Goal: Information Seeking & Learning: Find specific fact

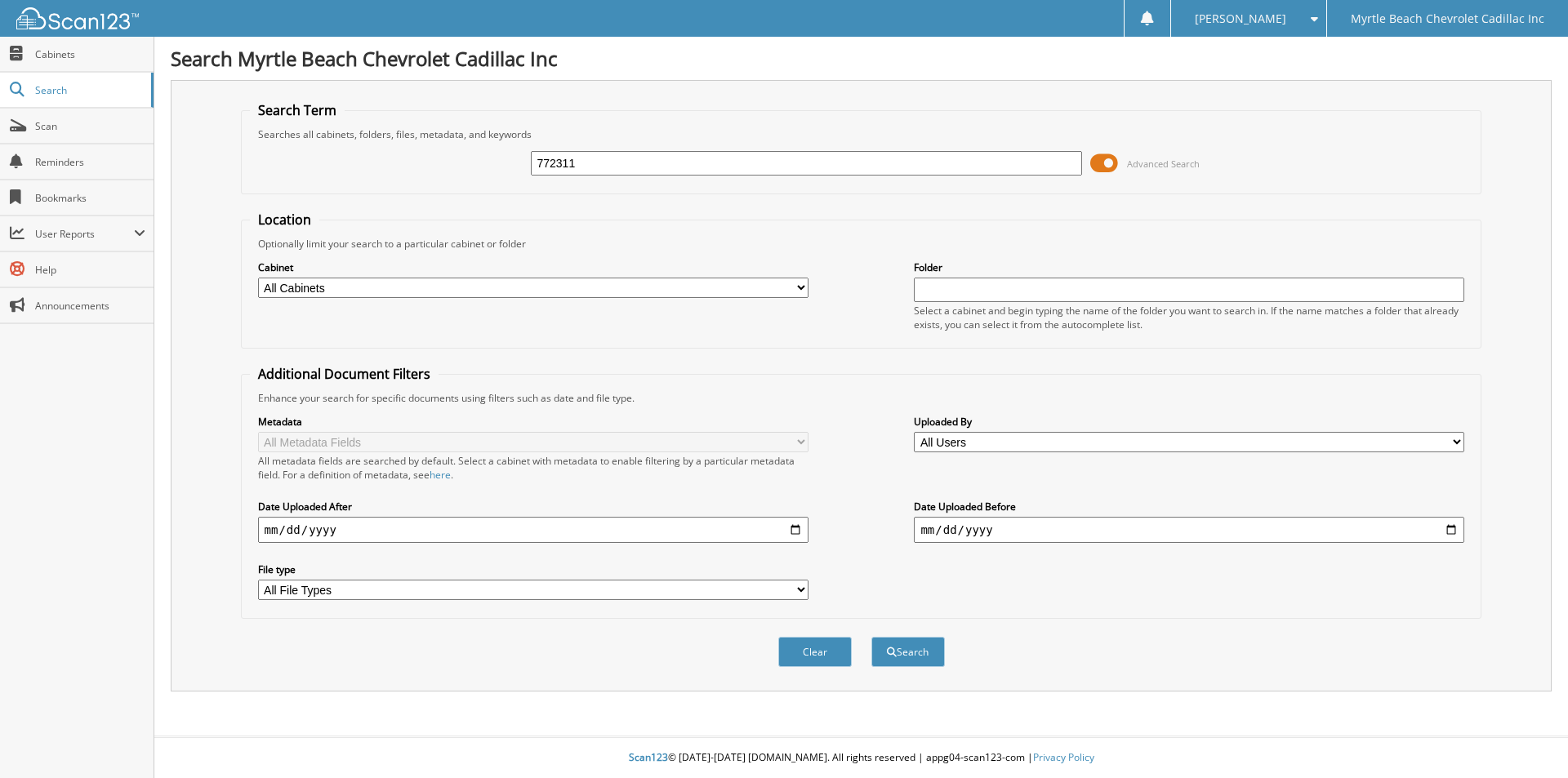
type input "772311"
click at [871, 637] on button "Search" at bounding box center [907, 652] width 73 height 31
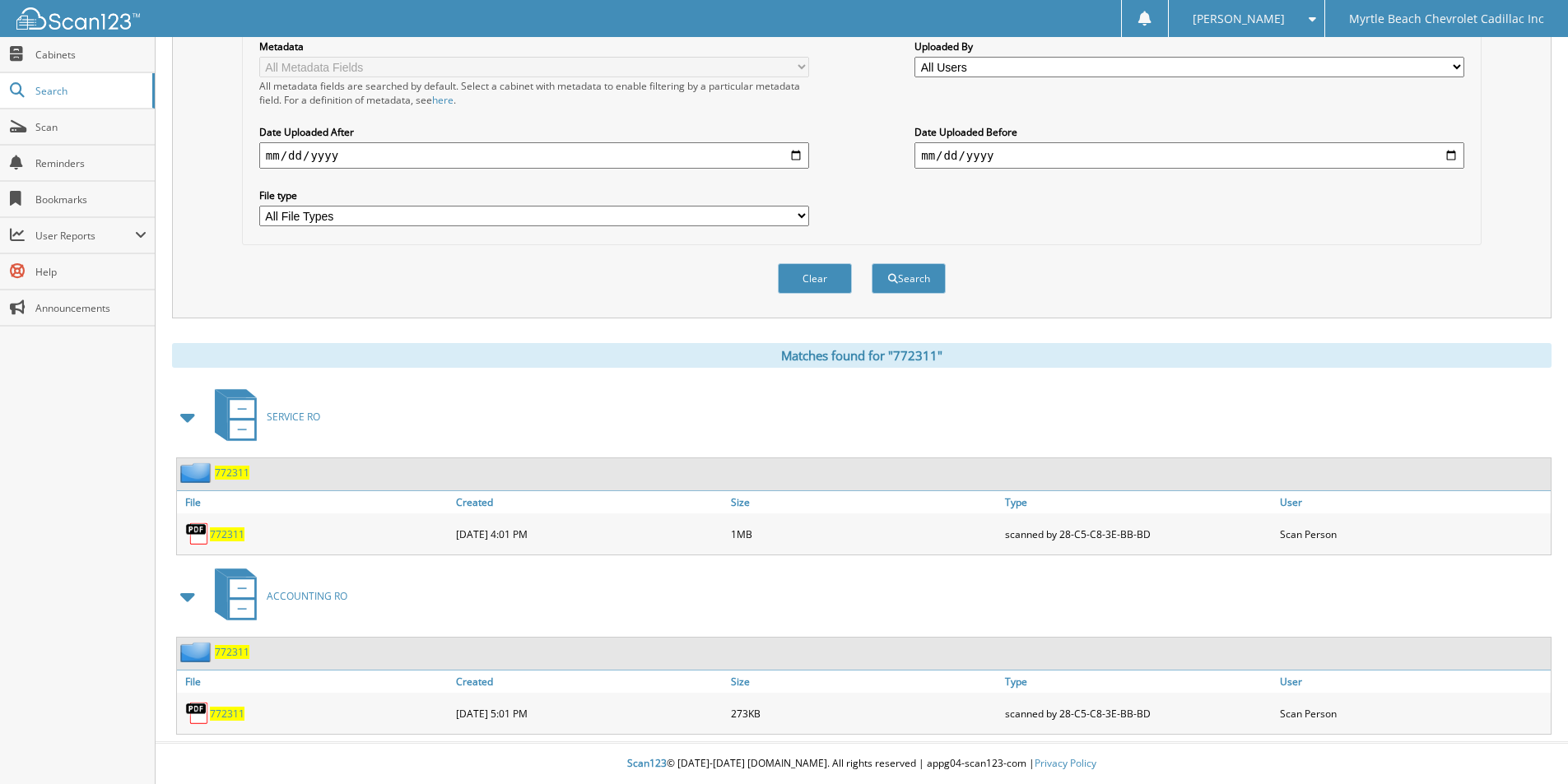
click at [227, 530] on span "772311" at bounding box center [227, 534] width 35 height 14
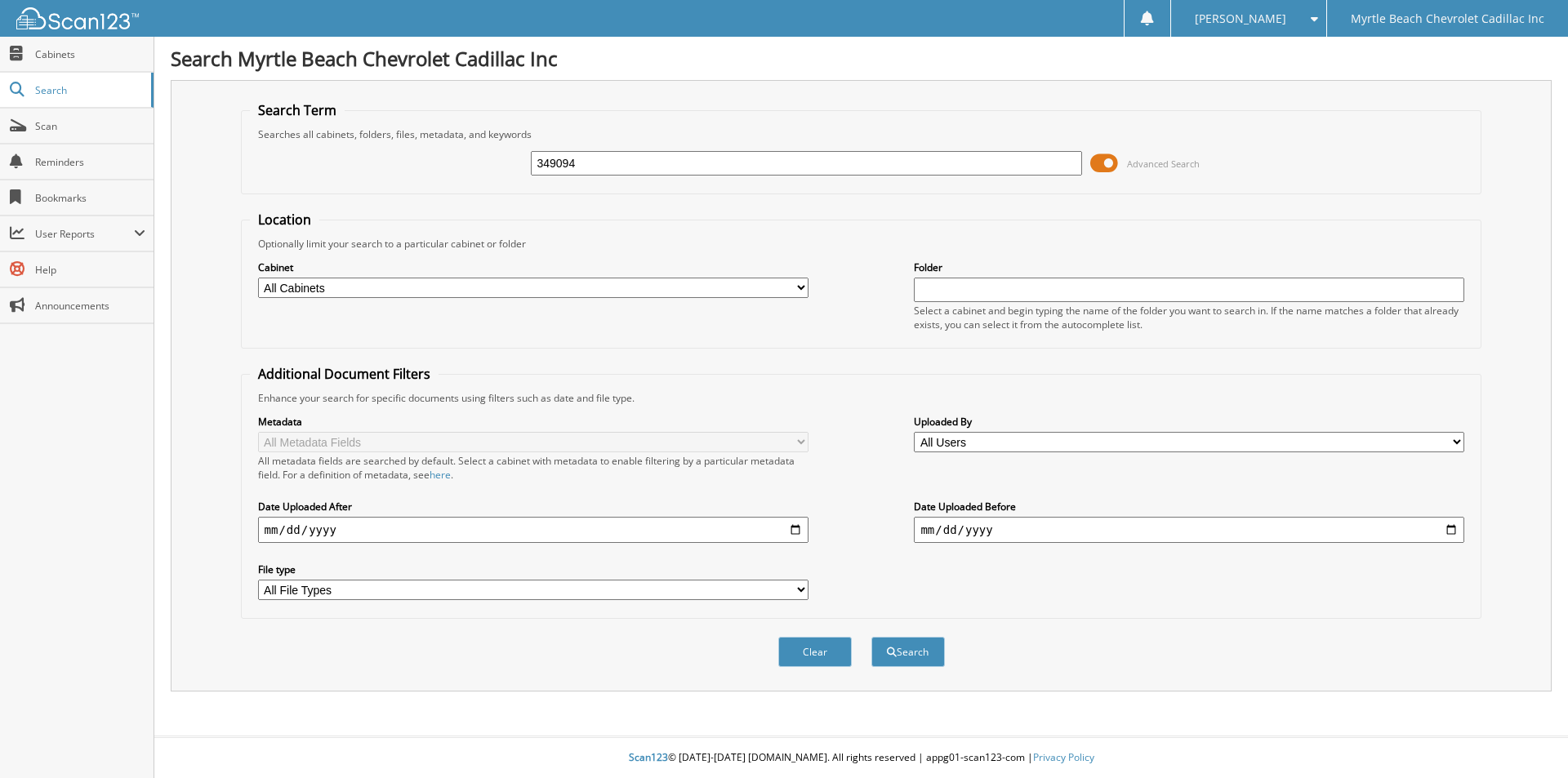
type input "349094"
click at [871, 637] on button "Search" at bounding box center [907, 652] width 73 height 31
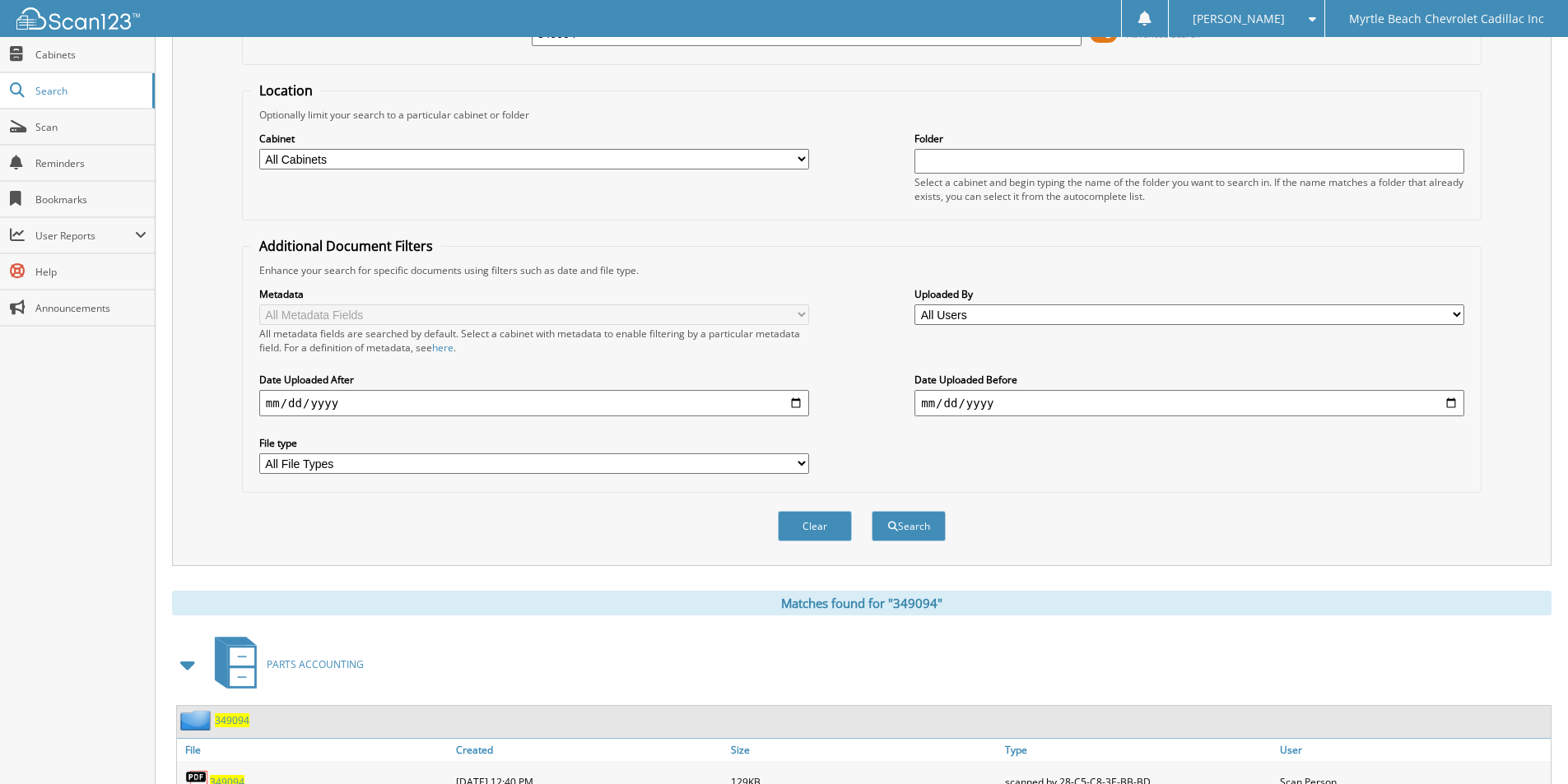
scroll to position [306, 0]
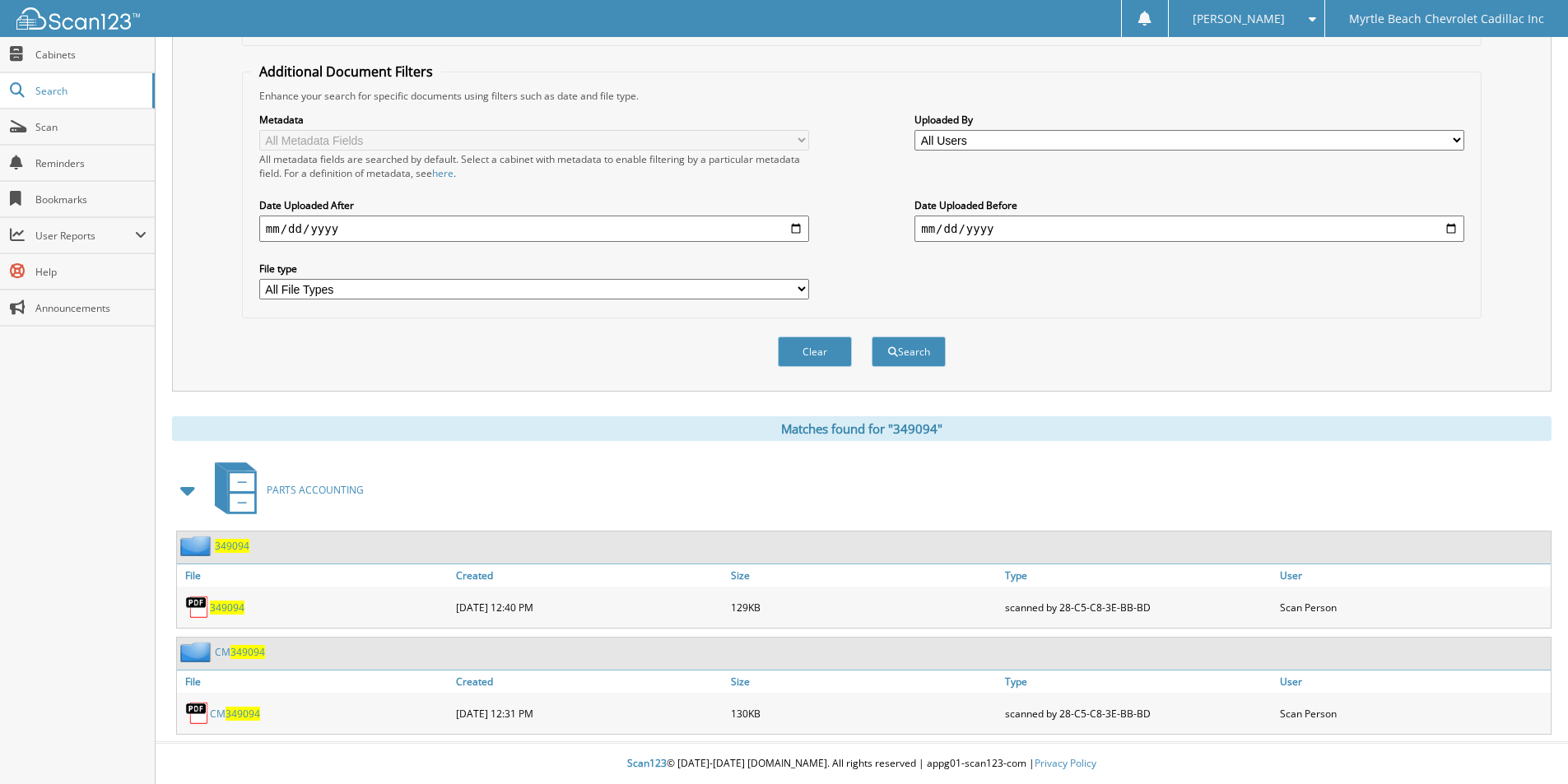
click at [246, 714] on span "349094" at bounding box center [242, 714] width 35 height 14
click at [1278, 17] on span "[PERSON_NAME]" at bounding box center [1238, 19] width 93 height 10
click at [228, 607] on span "349094" at bounding box center [227, 607] width 35 height 14
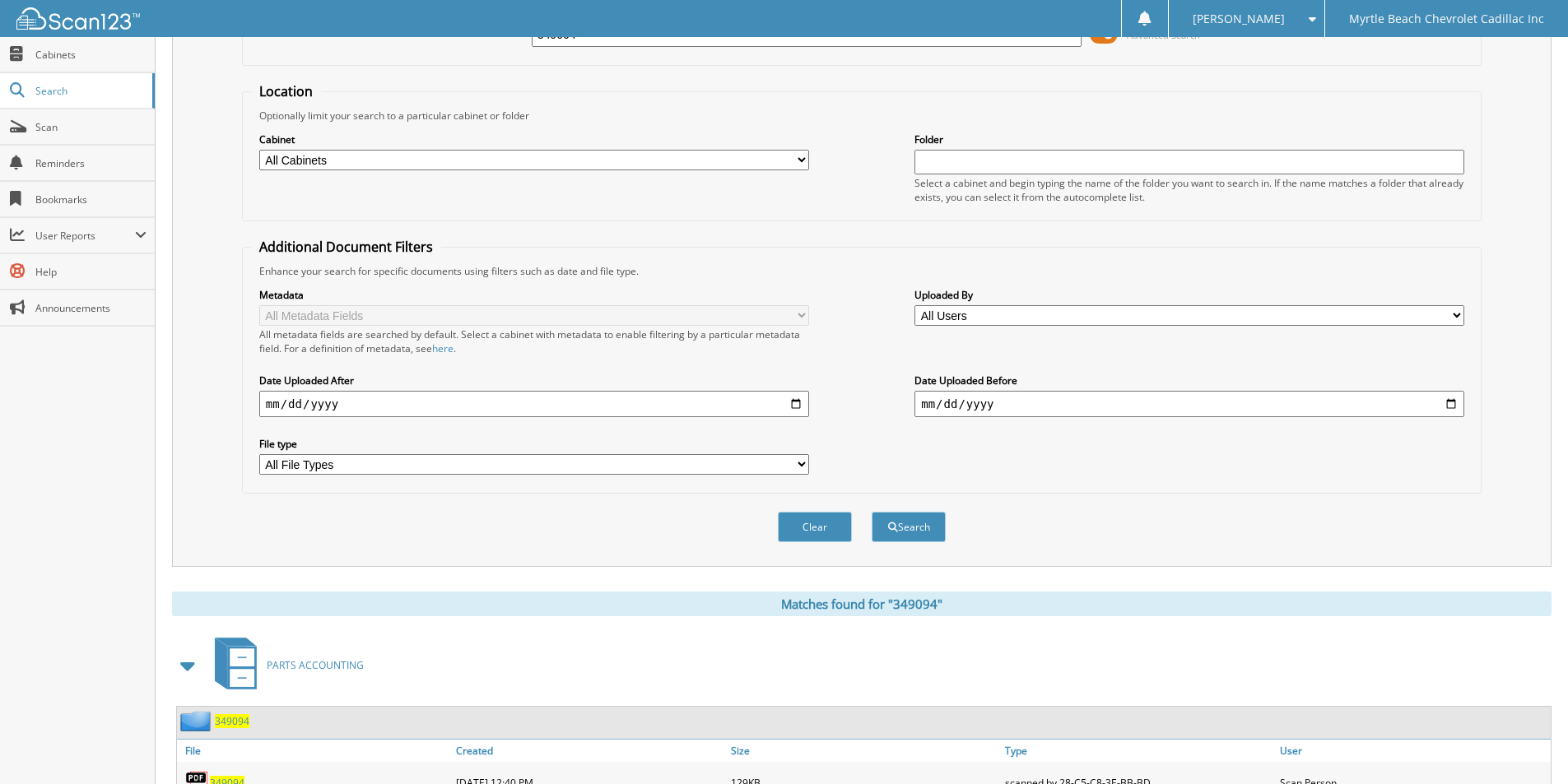
scroll to position [0, 0]
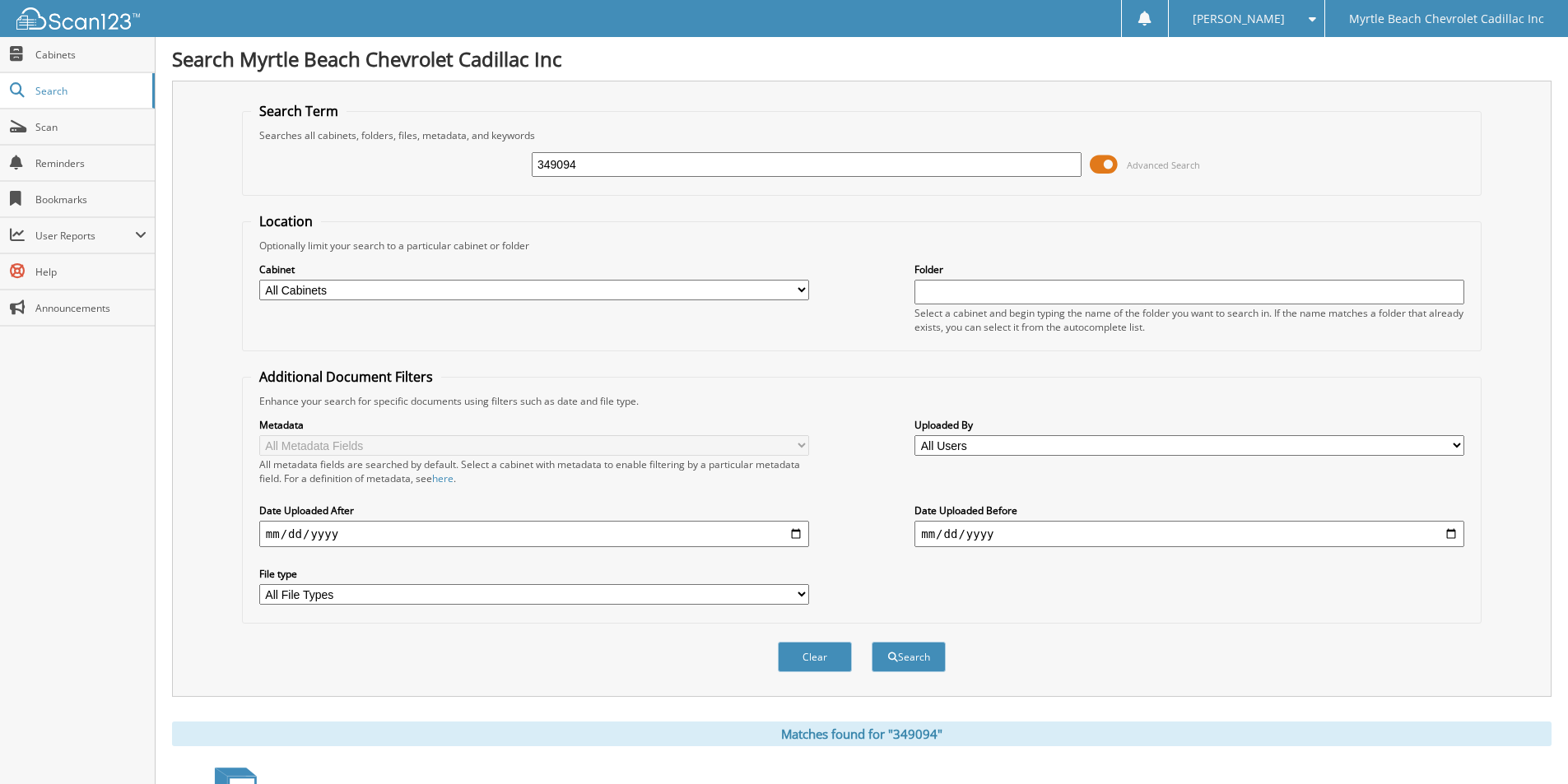
click at [677, 161] on input "349094" at bounding box center [807, 165] width 550 height 24
type input "2"
type input "348181"
click at [872, 642] on button "Search" at bounding box center [908, 657] width 74 height 31
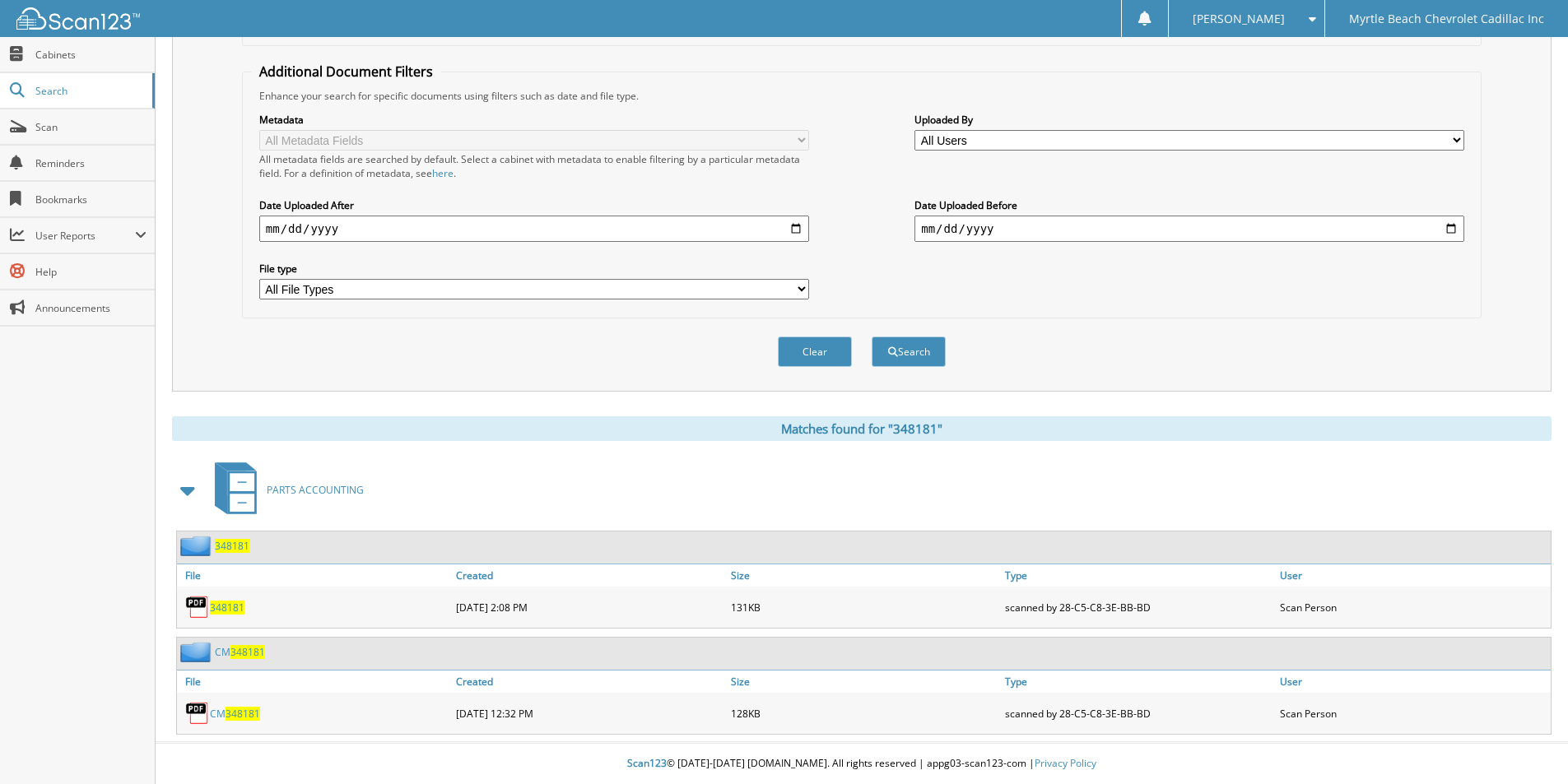
click at [253, 709] on span "348181" at bounding box center [242, 714] width 35 height 14
click at [227, 604] on span "348181" at bounding box center [227, 607] width 35 height 14
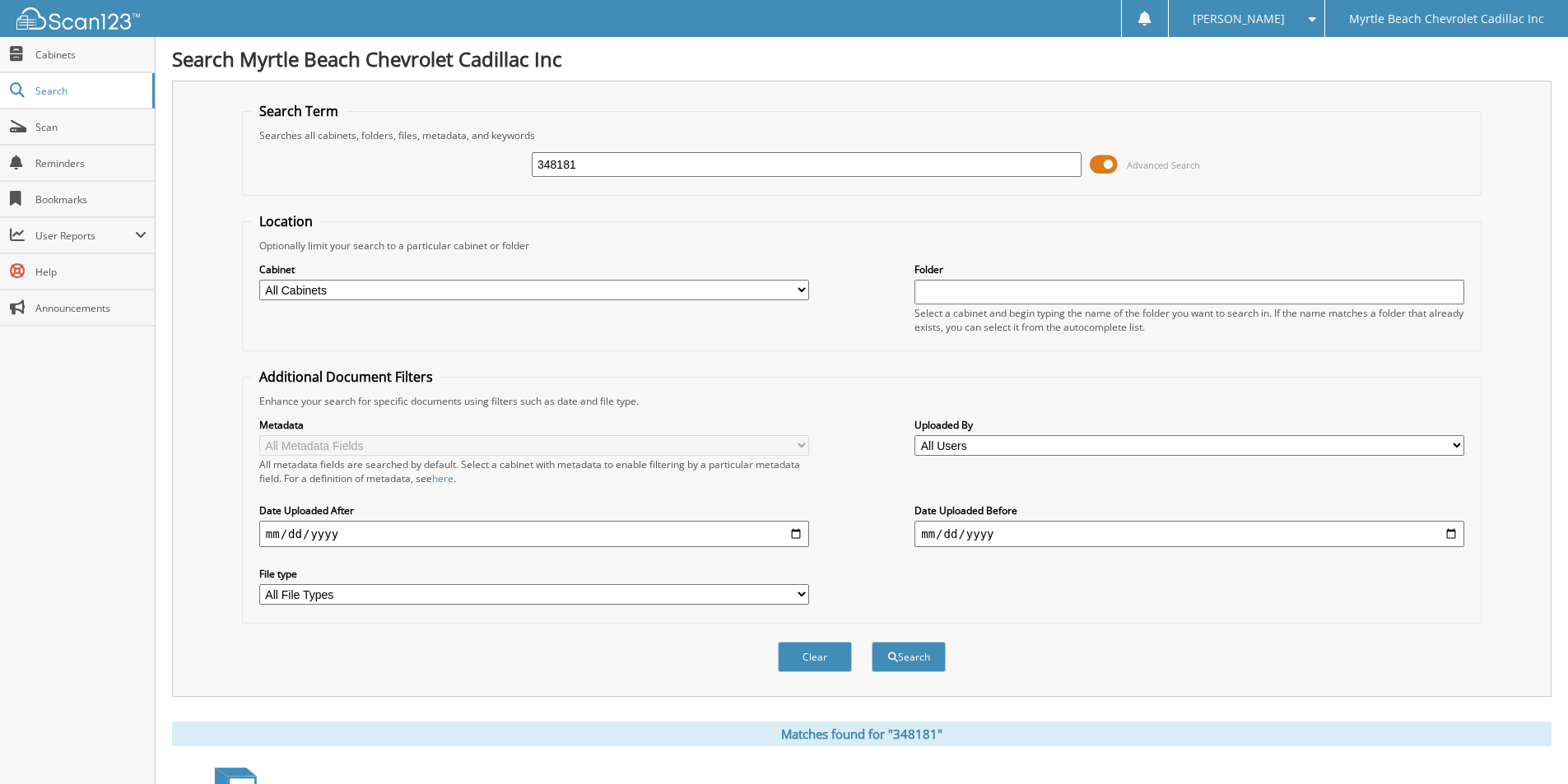
click at [673, 154] on input "348181" at bounding box center [807, 165] width 550 height 24
type input "348534"
click at [872, 642] on button "Search" at bounding box center [908, 657] width 74 height 31
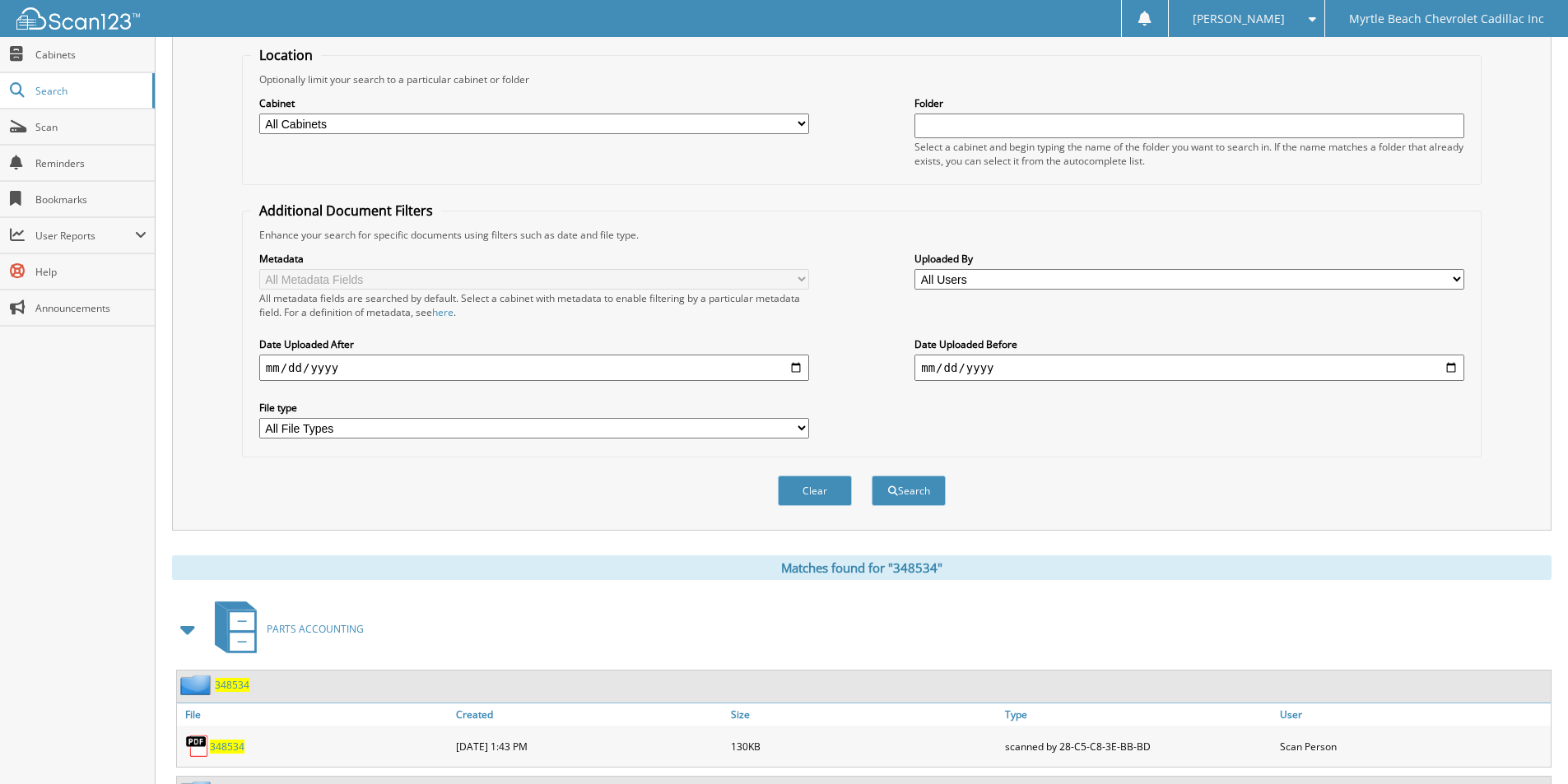
scroll to position [306, 0]
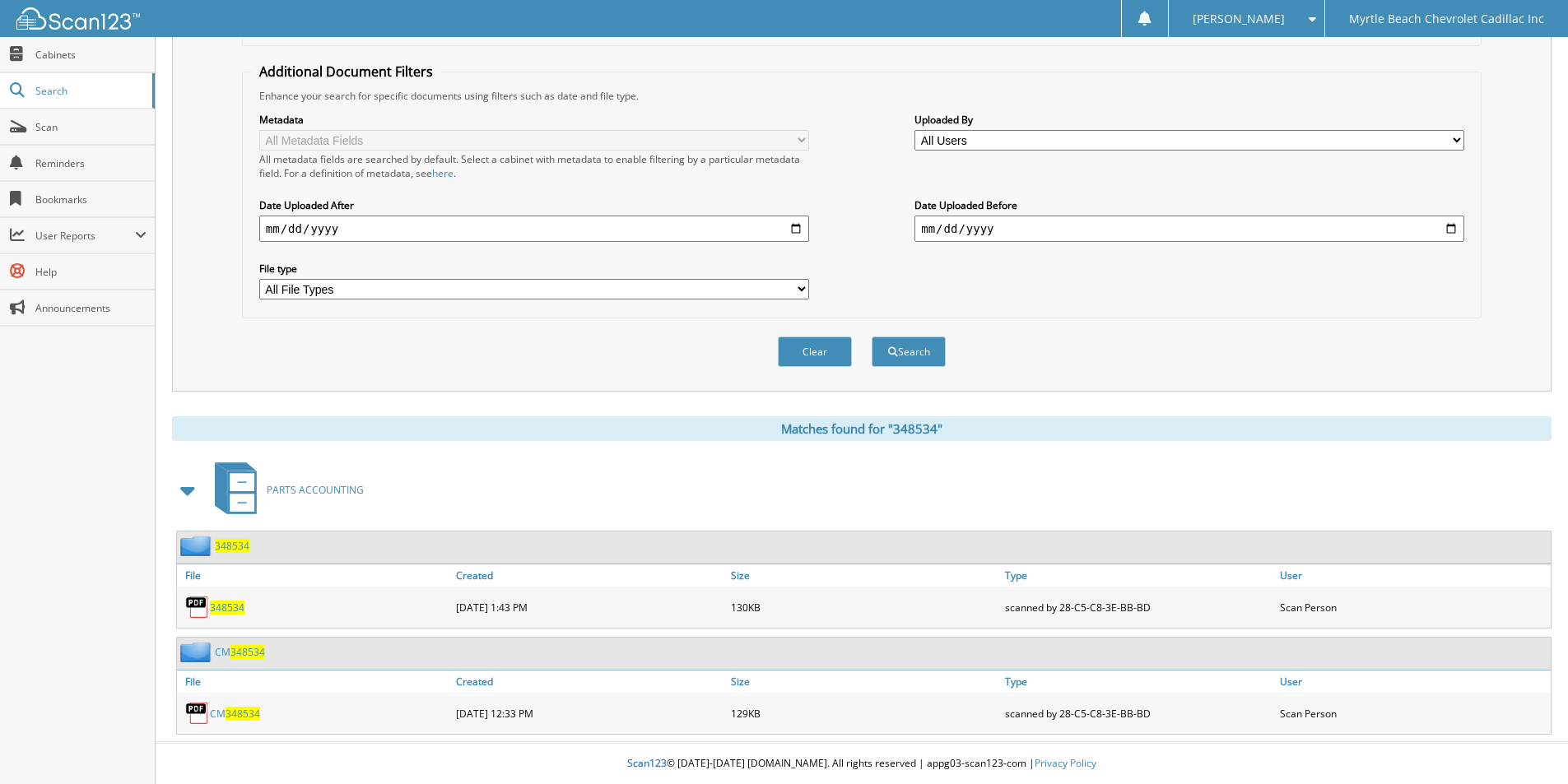
click at [250, 709] on span "348534" at bounding box center [242, 714] width 35 height 14
click at [227, 607] on span "348534" at bounding box center [227, 607] width 35 height 14
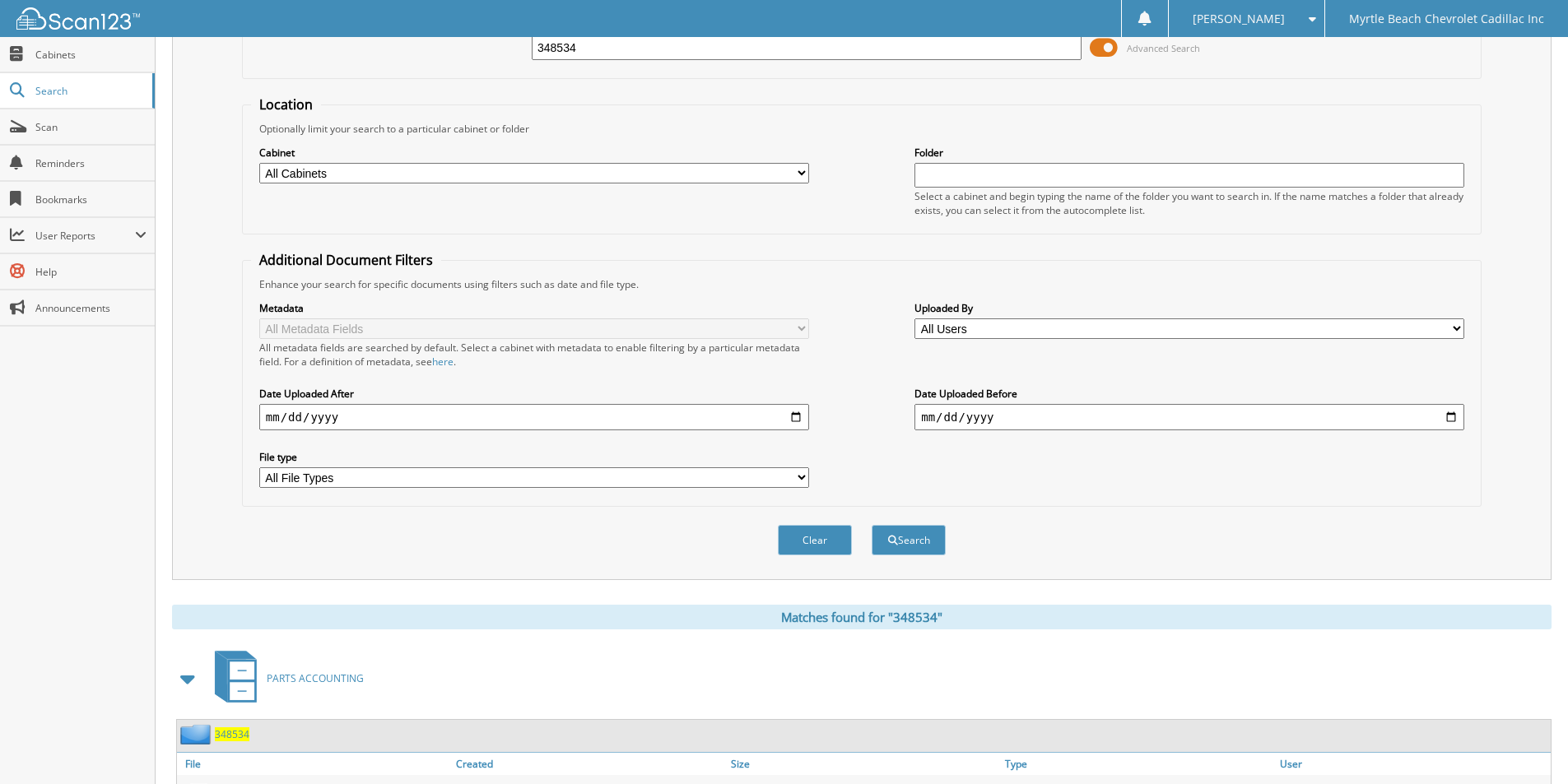
scroll to position [0, 0]
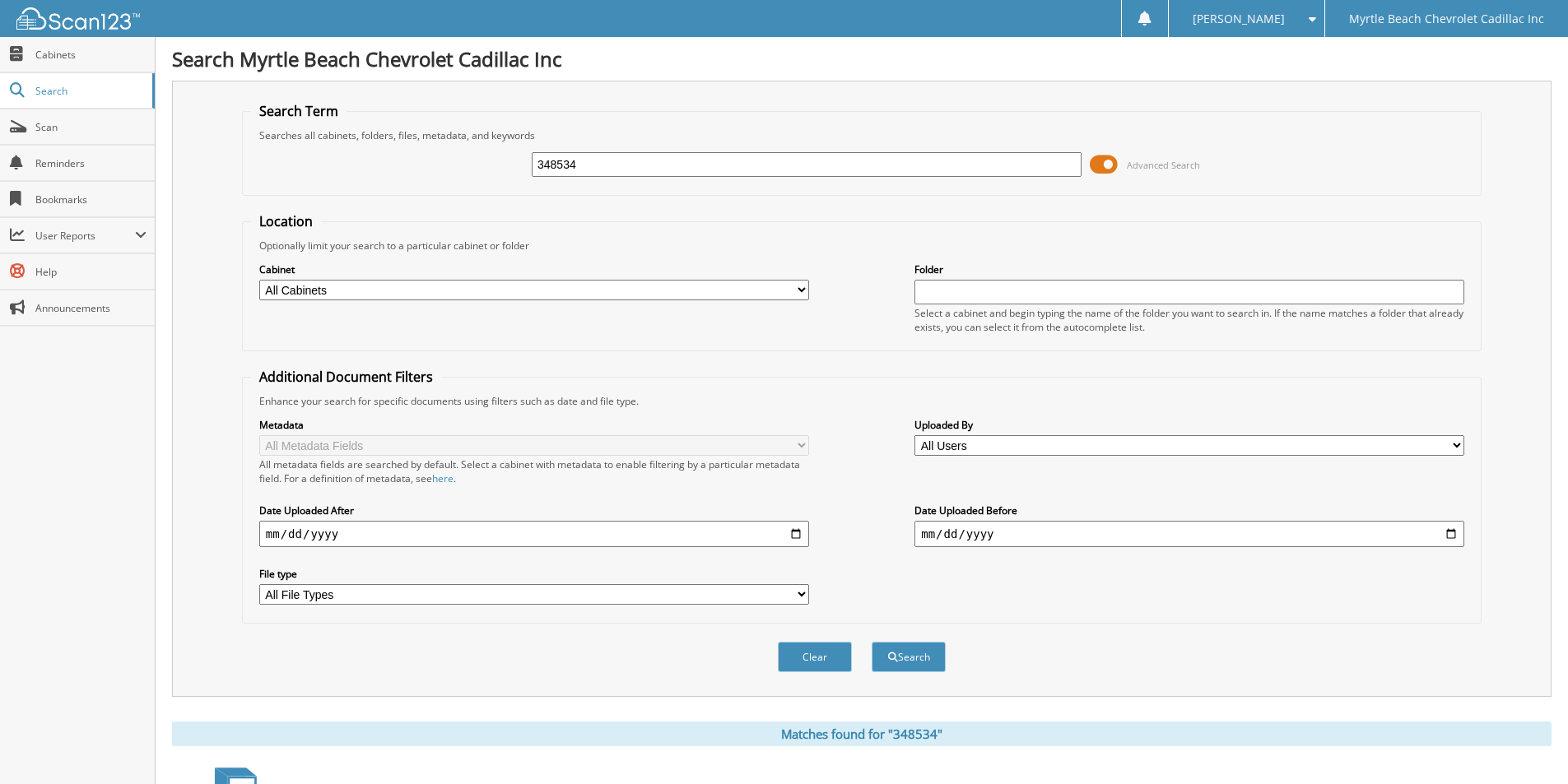
click at [620, 165] on input "348534" at bounding box center [807, 165] width 550 height 24
type input "348978"
click at [872, 642] on button "Search" at bounding box center [908, 657] width 74 height 31
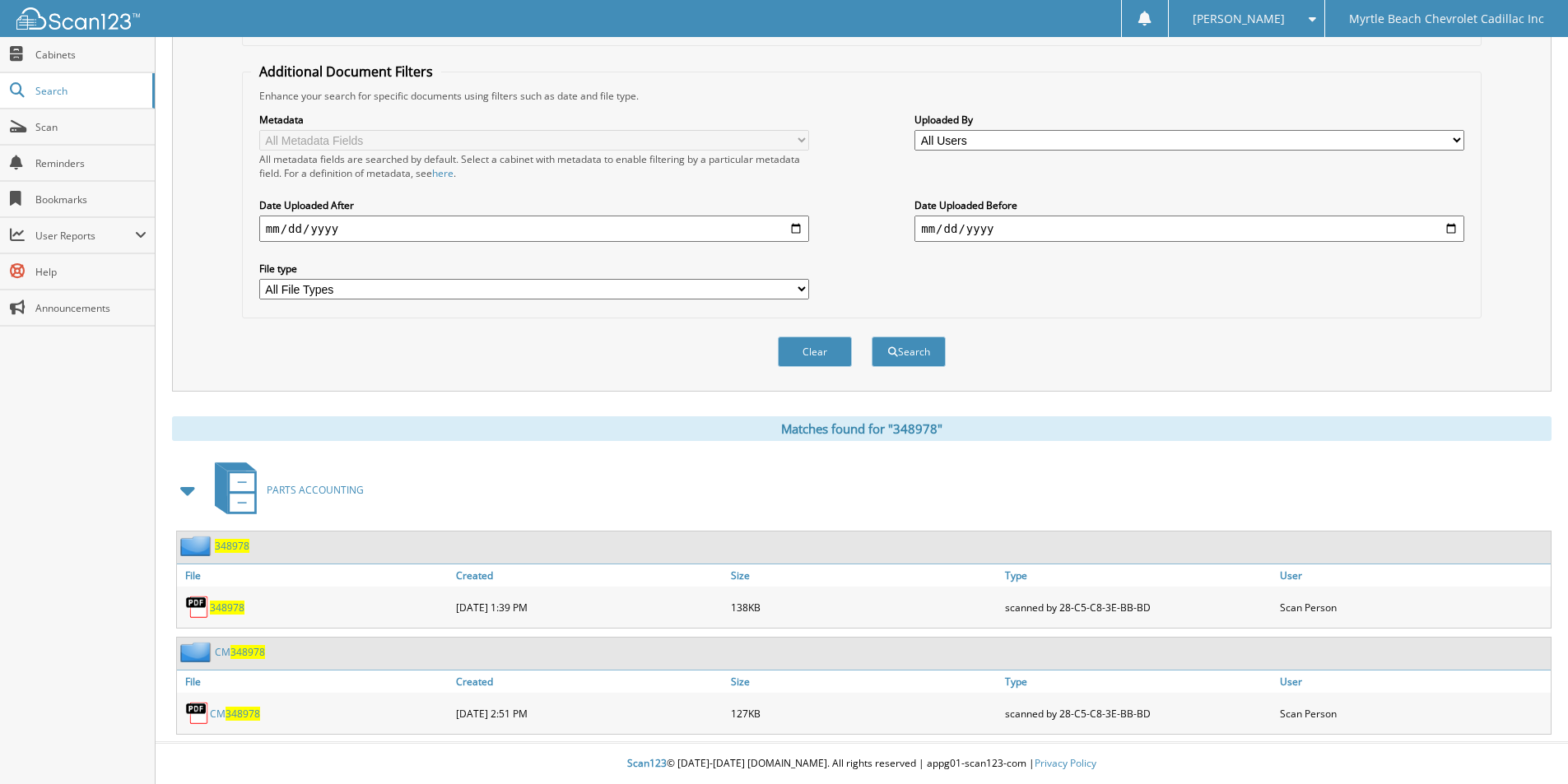
click at [244, 703] on div "CM 348978" at bounding box center [315, 713] width 275 height 33
click at [240, 712] on span "348978" at bounding box center [242, 714] width 35 height 14
click at [220, 612] on span "348978" at bounding box center [227, 607] width 35 height 14
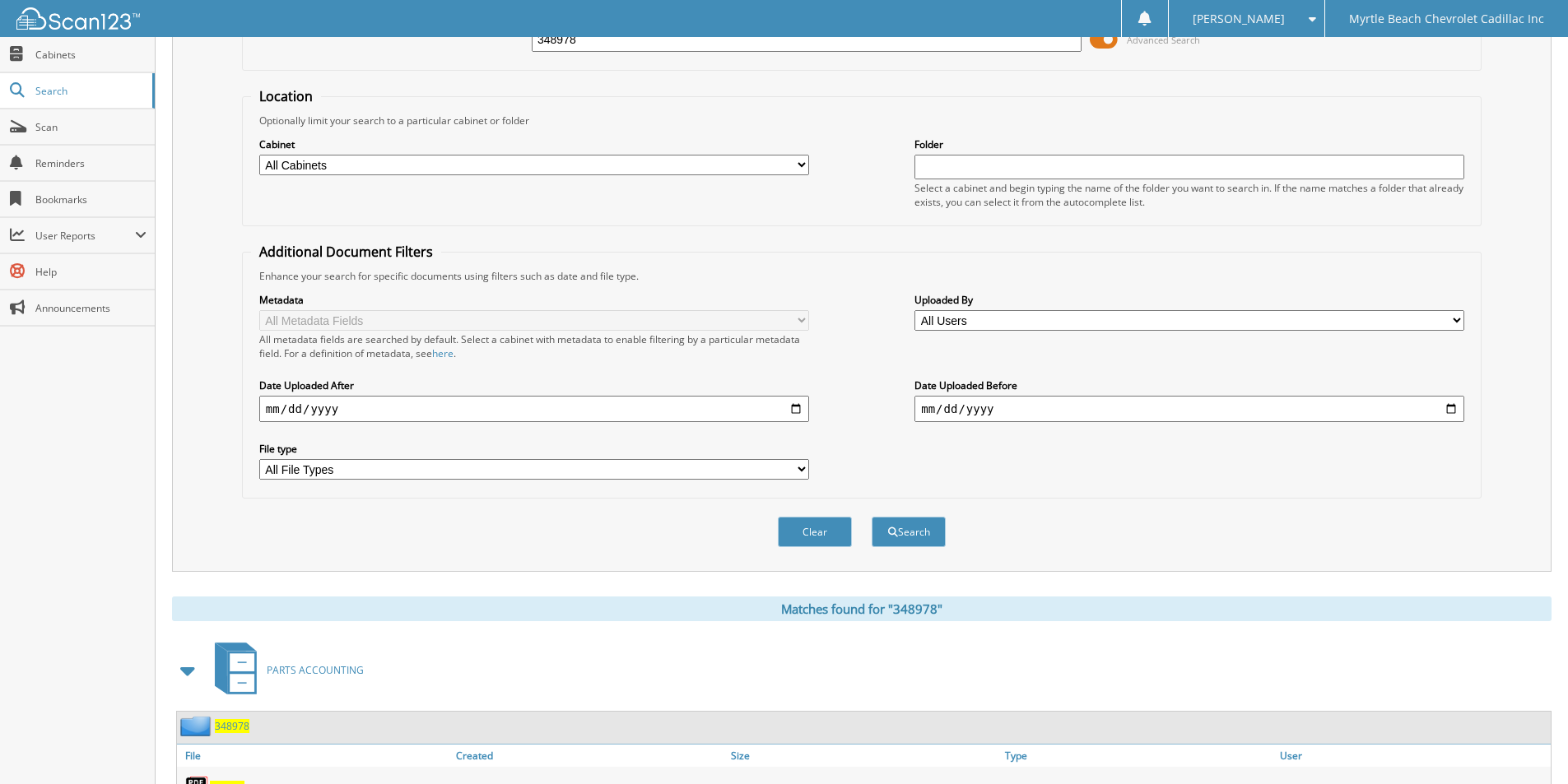
scroll to position [0, 0]
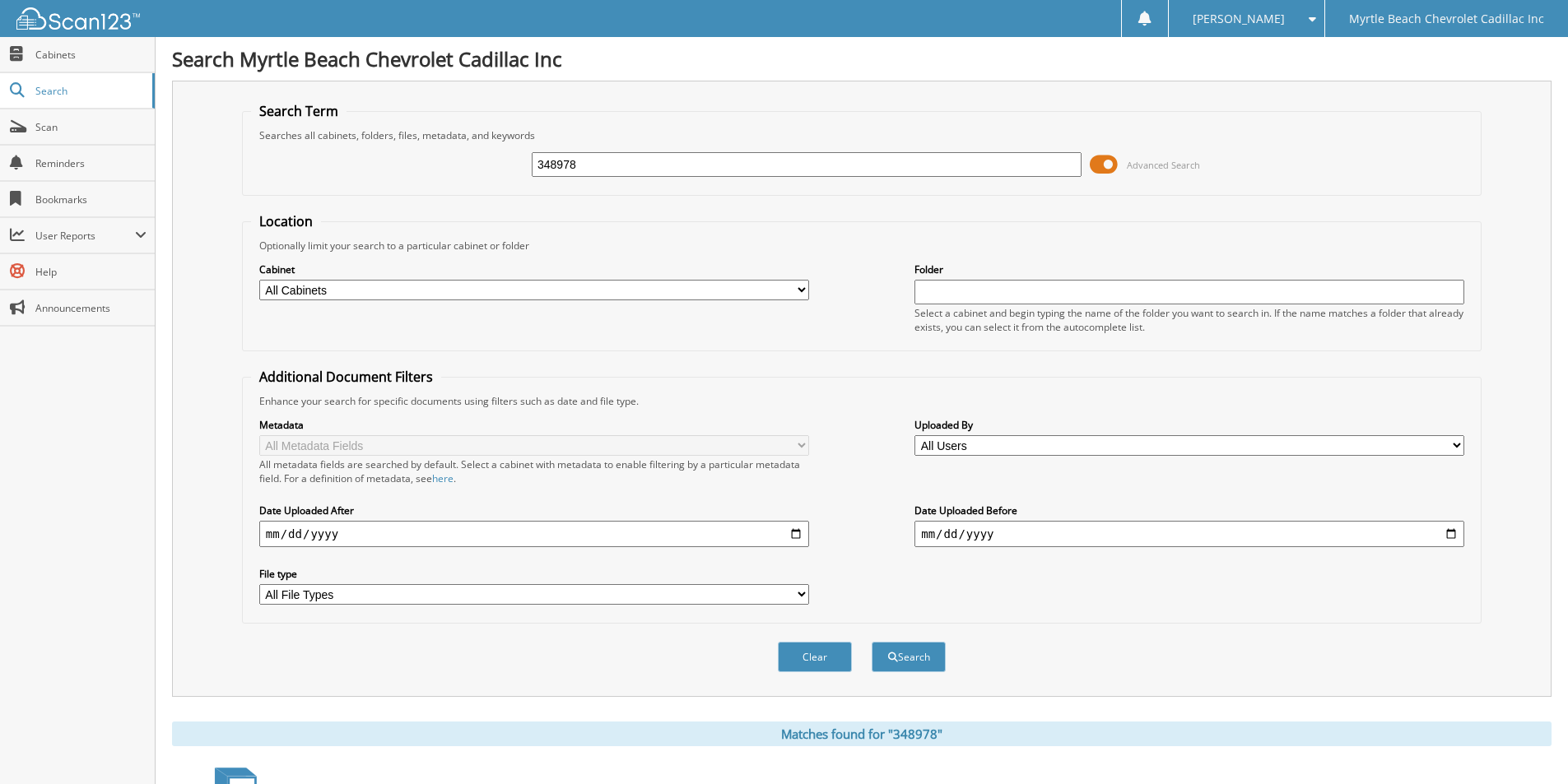
click at [627, 647] on div "Clear Search" at bounding box center [862, 657] width 1240 height 66
